Goal: Information Seeking & Learning: Learn about a topic

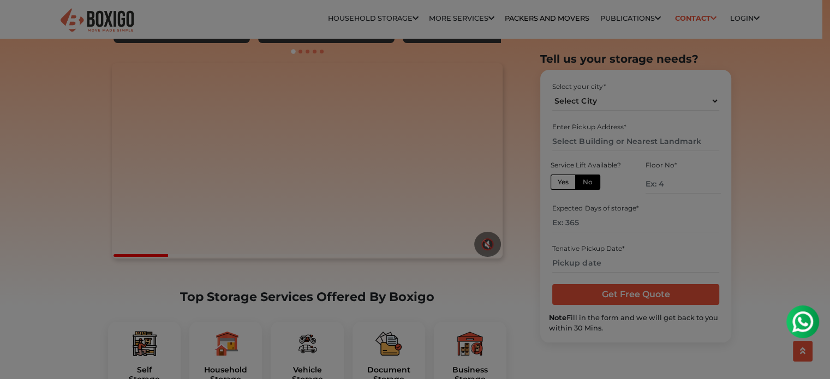
scroll to position [218, 0]
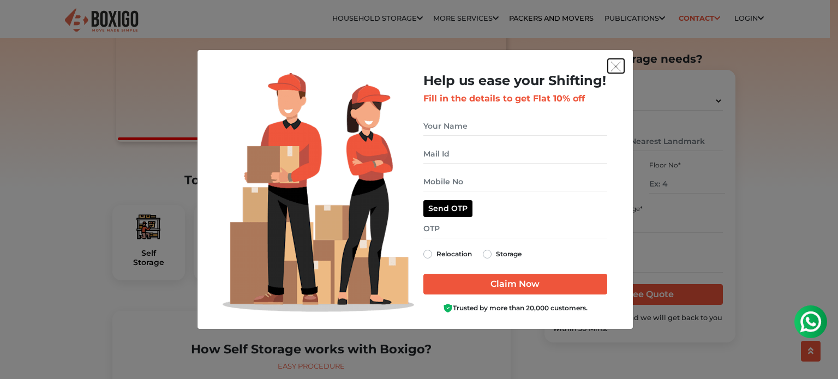
click at [622, 69] on button "get free quote dialog" at bounding box center [616, 66] width 16 height 14
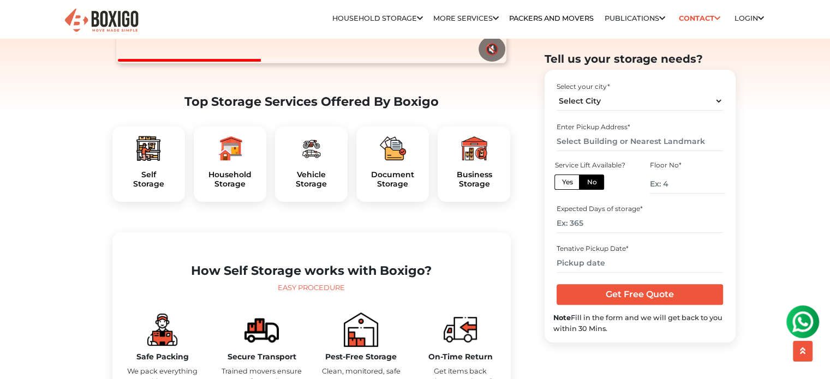
scroll to position [273, 0]
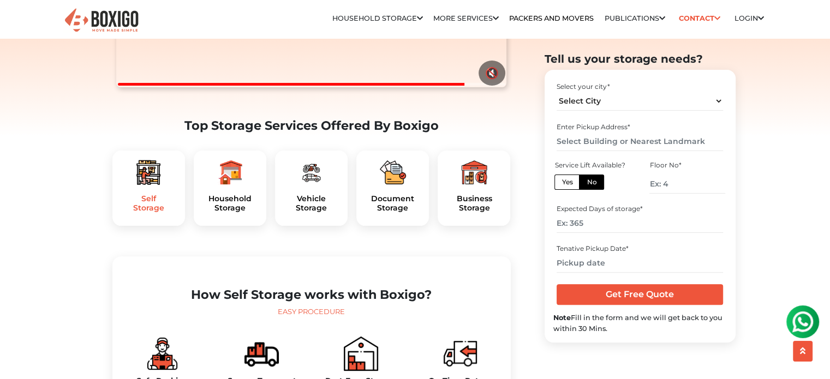
click at [155, 213] on h5 "Self Storage" at bounding box center [148, 203] width 55 height 19
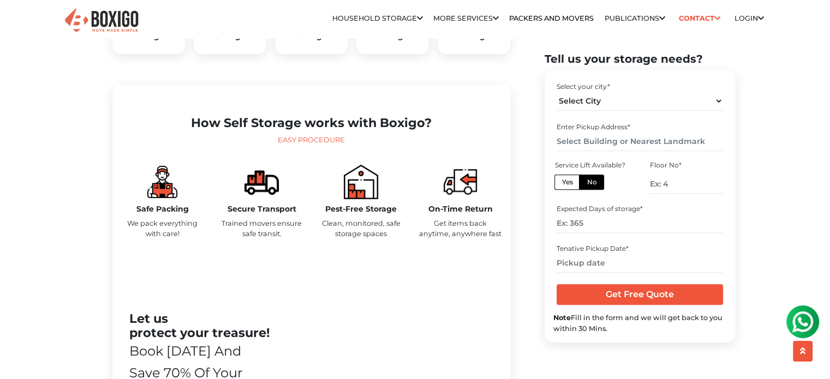
scroll to position [382, 0]
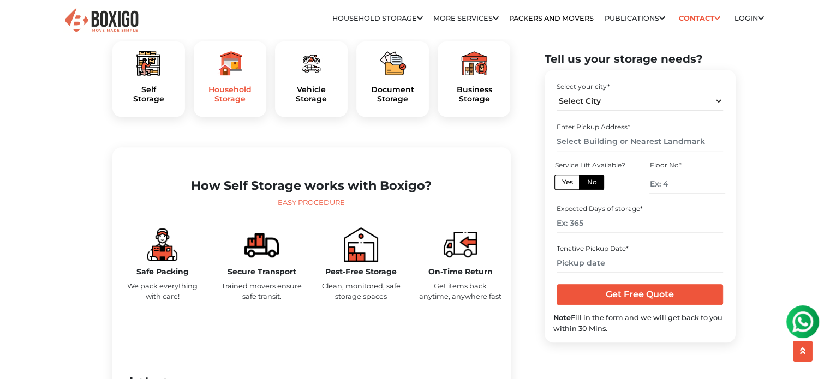
click at [222, 104] on h5 "Household Storage" at bounding box center [229, 94] width 55 height 19
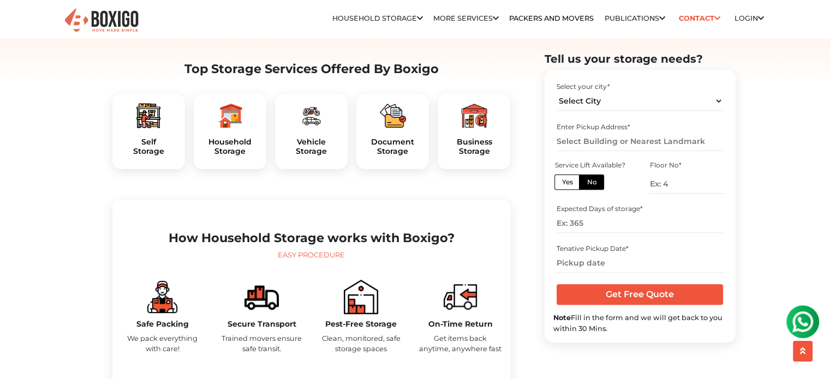
scroll to position [327, 0]
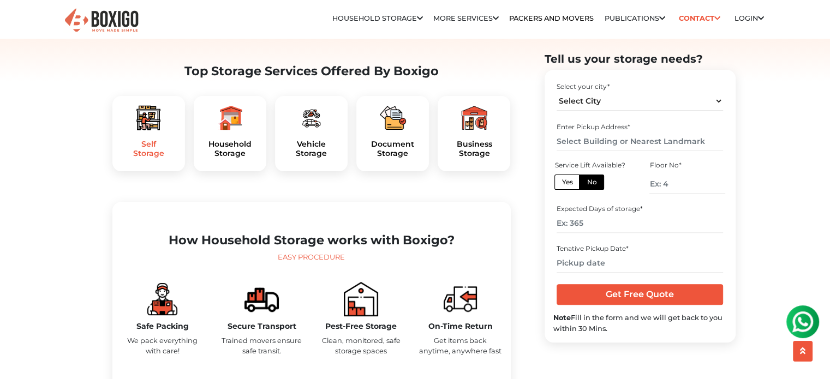
click at [140, 158] on h5 "Self Storage" at bounding box center [148, 149] width 55 height 19
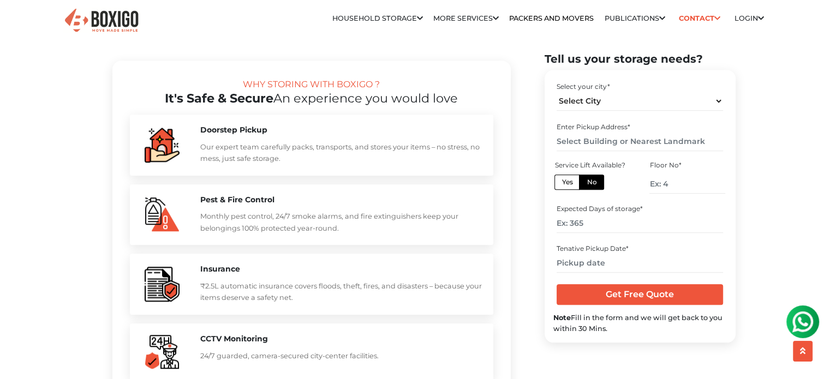
scroll to position [1036, 0]
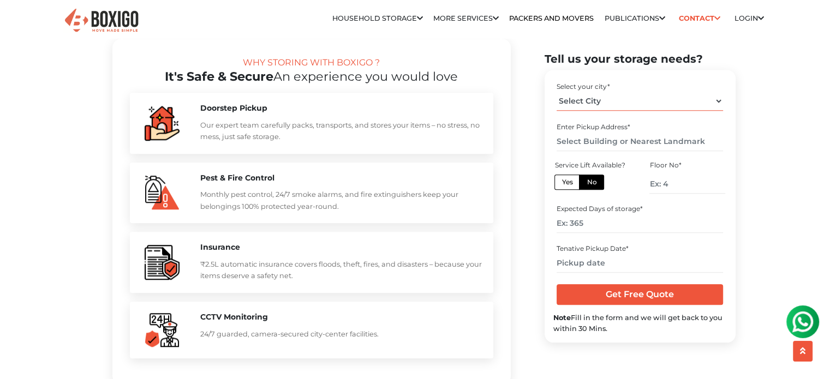
click at [709, 100] on select "Select City Bangalore Bengaluru Bhopal Bhubaneswar Chennai Coimbatore Cuttack D…" at bounding box center [639, 101] width 166 height 19
select select "[GEOGRAPHIC_DATA]"
click at [556, 92] on select "Select City Bangalore Bengaluru Bhopal Bhubaneswar Chennai Coimbatore Cuttack D…" at bounding box center [639, 101] width 166 height 19
click at [607, 143] on input "text" at bounding box center [639, 141] width 166 height 19
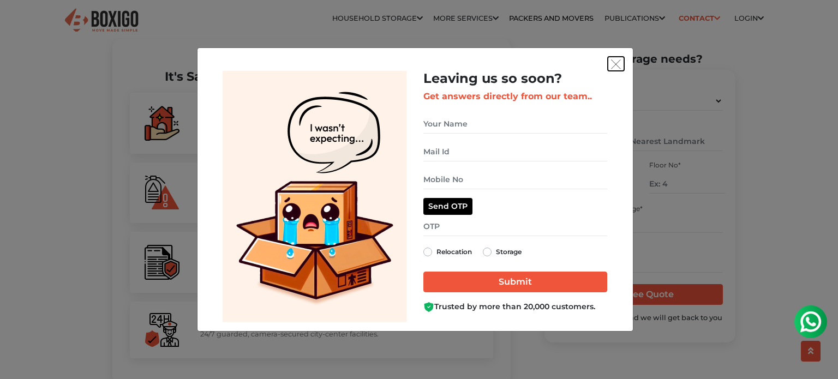
click at [620, 62] on img "get free quote dialog" at bounding box center [616, 64] width 10 height 10
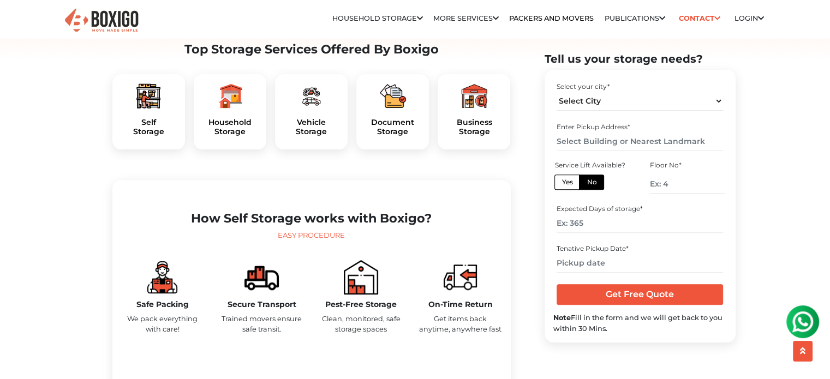
scroll to position [382, 0]
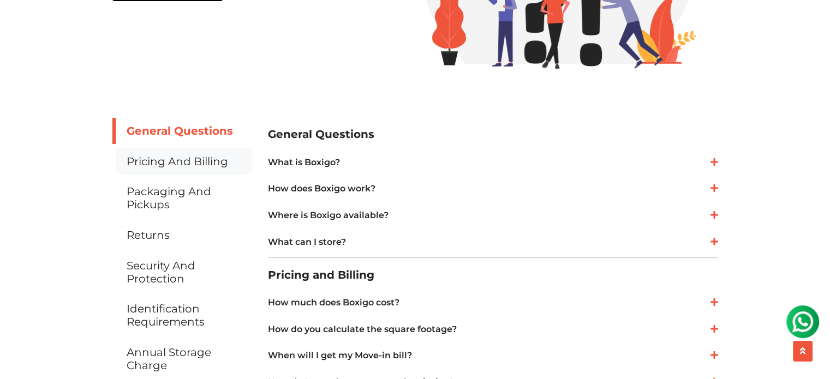
click at [175, 154] on link "Pricing and Billing" at bounding box center [181, 161] width 139 height 26
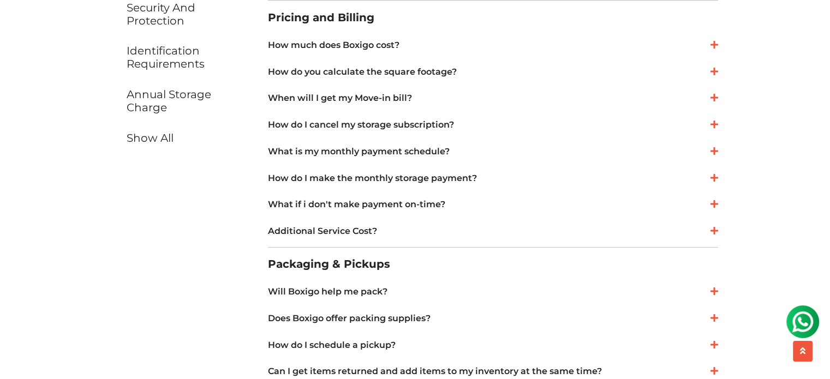
click at [345, 45] on link "How much does Boxigo cost?" at bounding box center [493, 45] width 450 height 13
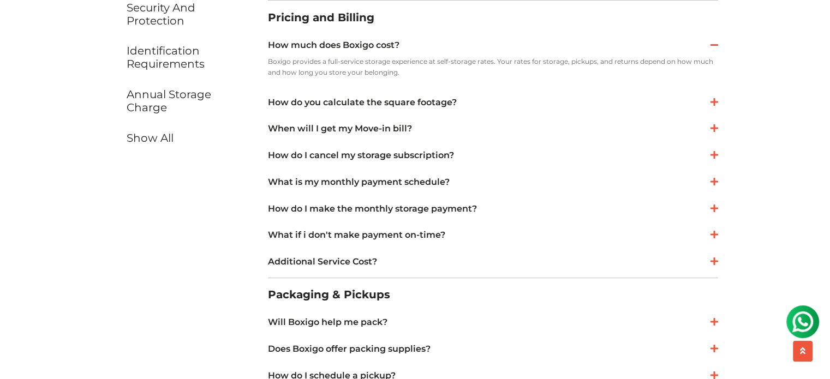
click at [391, 100] on link "How do you calculate the square footage?" at bounding box center [493, 102] width 450 height 13
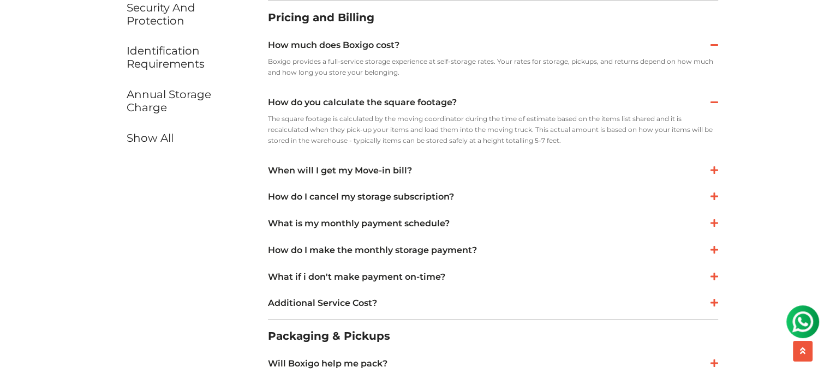
click at [376, 172] on link "When will I get my Move-in bill?" at bounding box center [493, 170] width 450 height 13
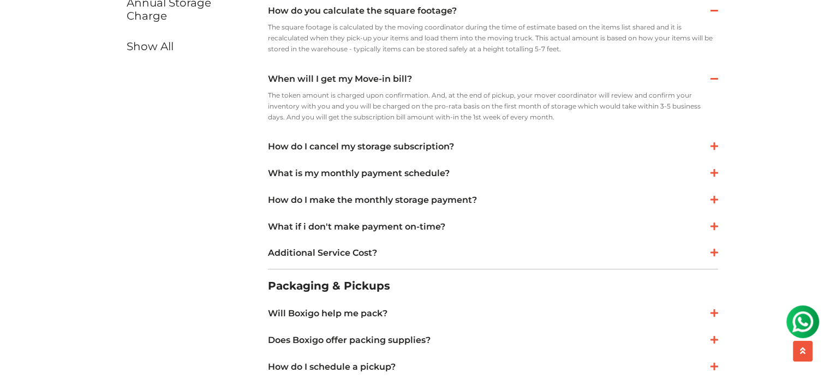
scroll to position [585, 0]
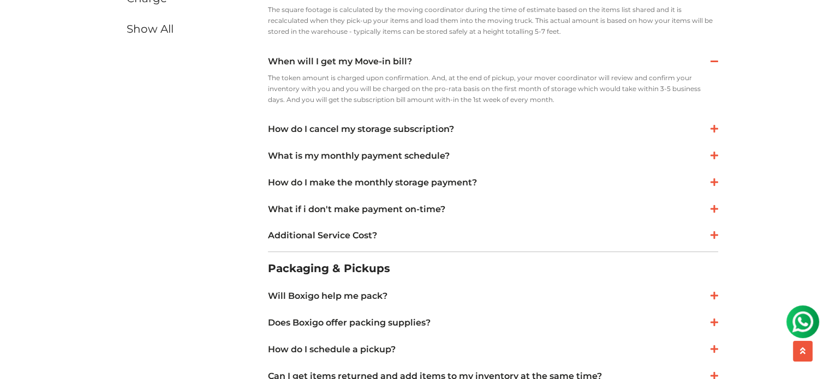
click at [373, 151] on link "What is my monthly payment schedule?" at bounding box center [493, 155] width 450 height 13
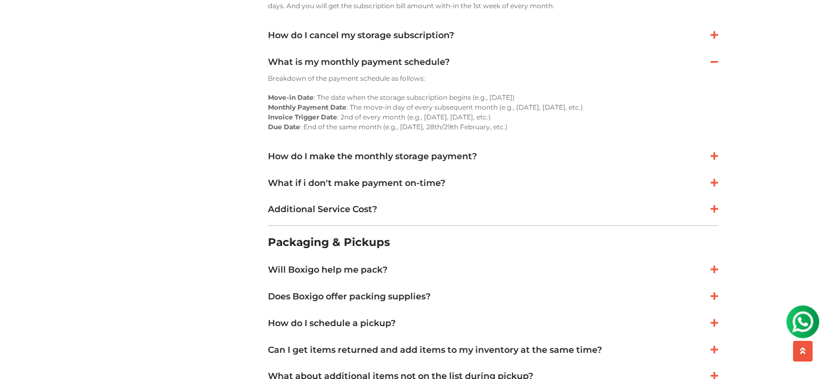
scroll to position [694, 0]
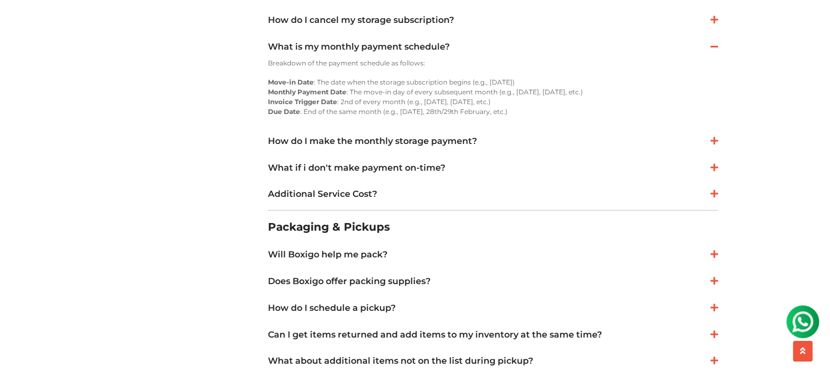
click at [374, 141] on link "How do I make the monthly storage payment?" at bounding box center [493, 141] width 450 height 13
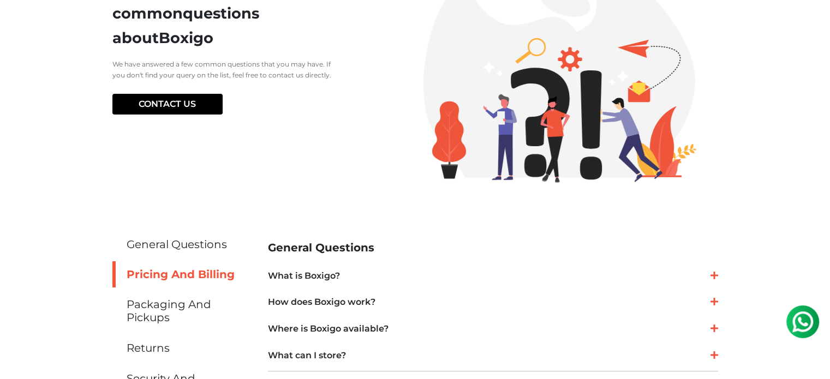
scroll to position [0, 0]
